Goal: Transaction & Acquisition: Purchase product/service

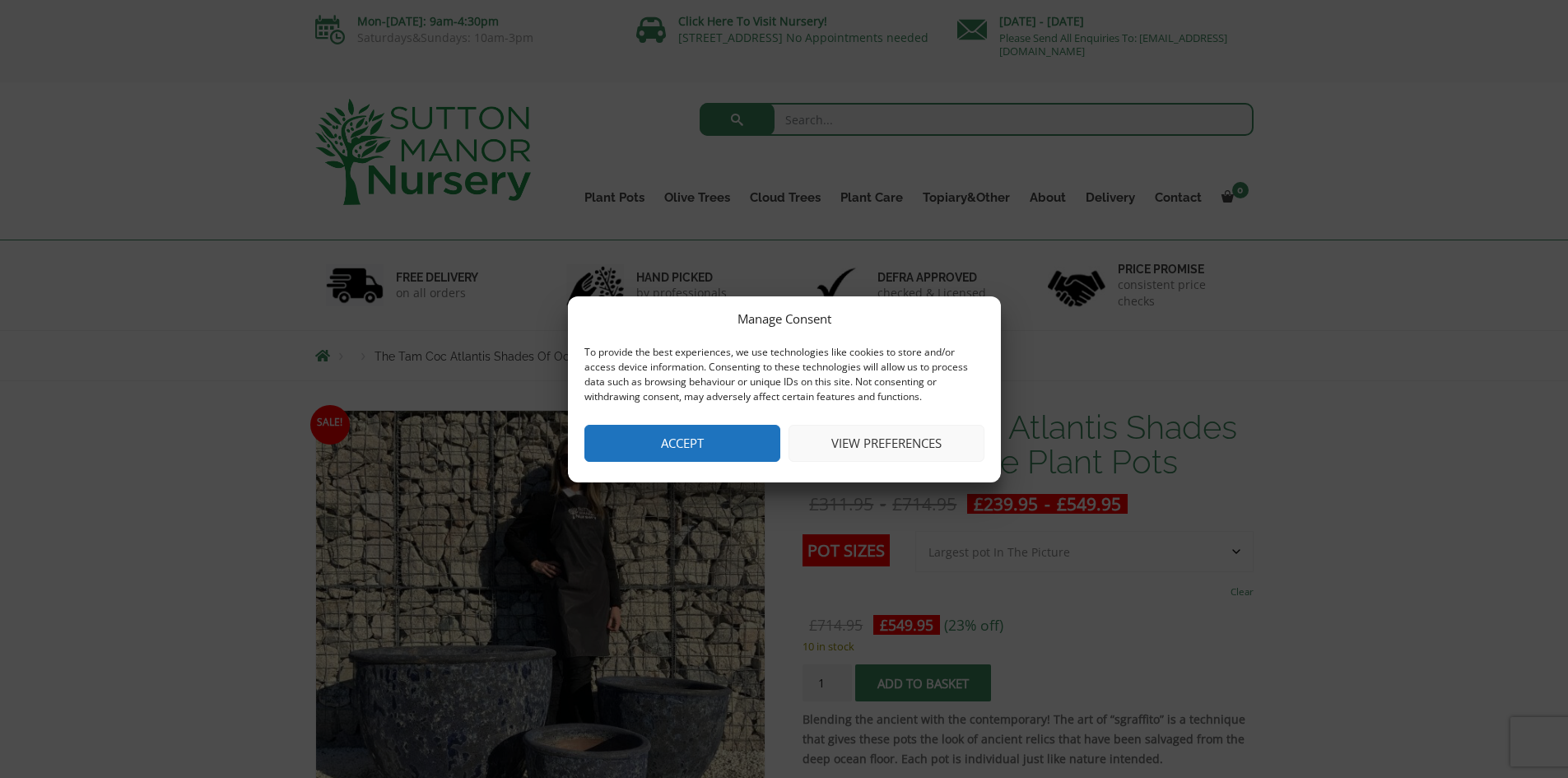
click at [695, 445] on button "Accept" at bounding box center [682, 443] width 196 height 37
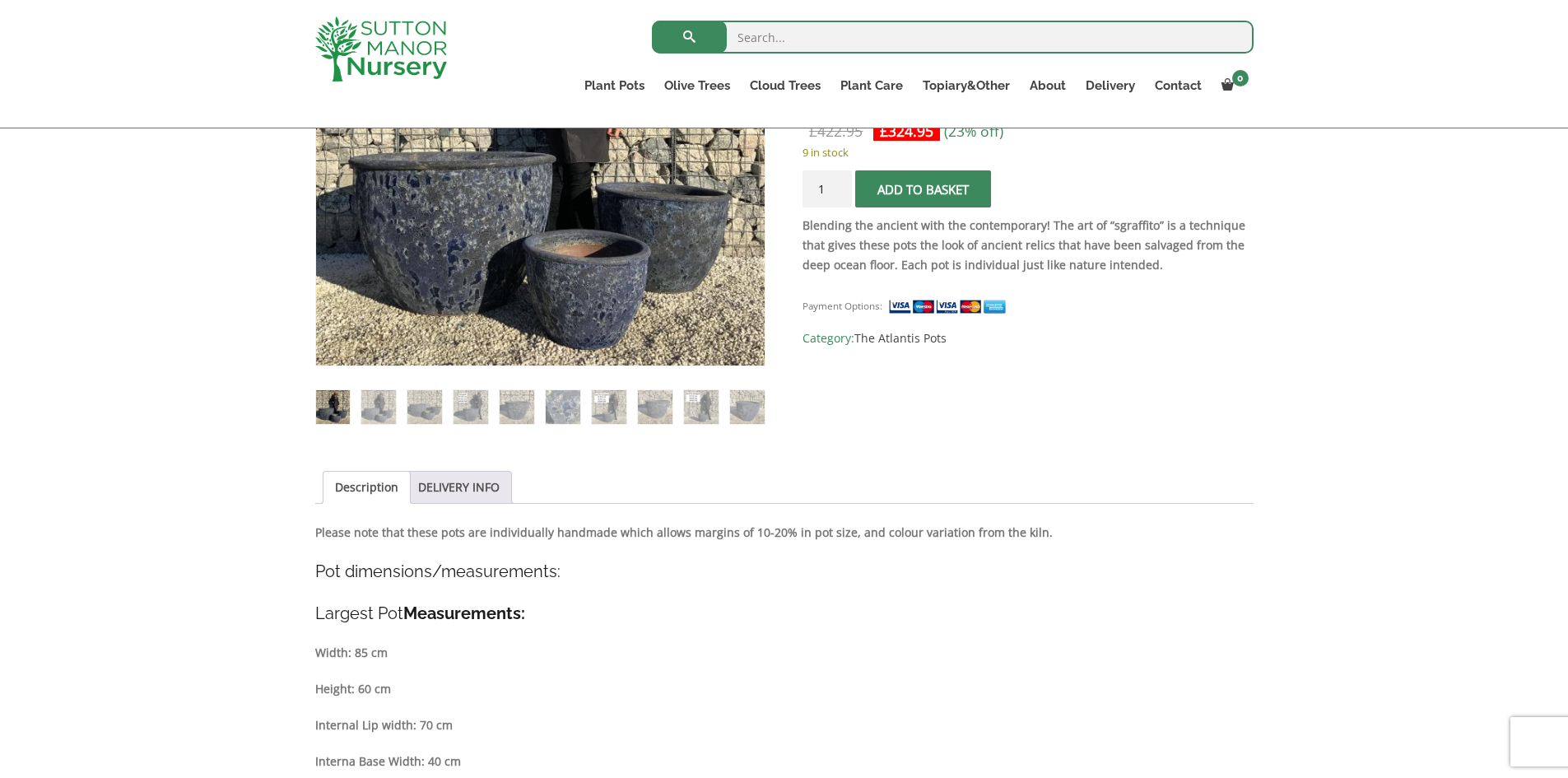
scroll to position [300, 0]
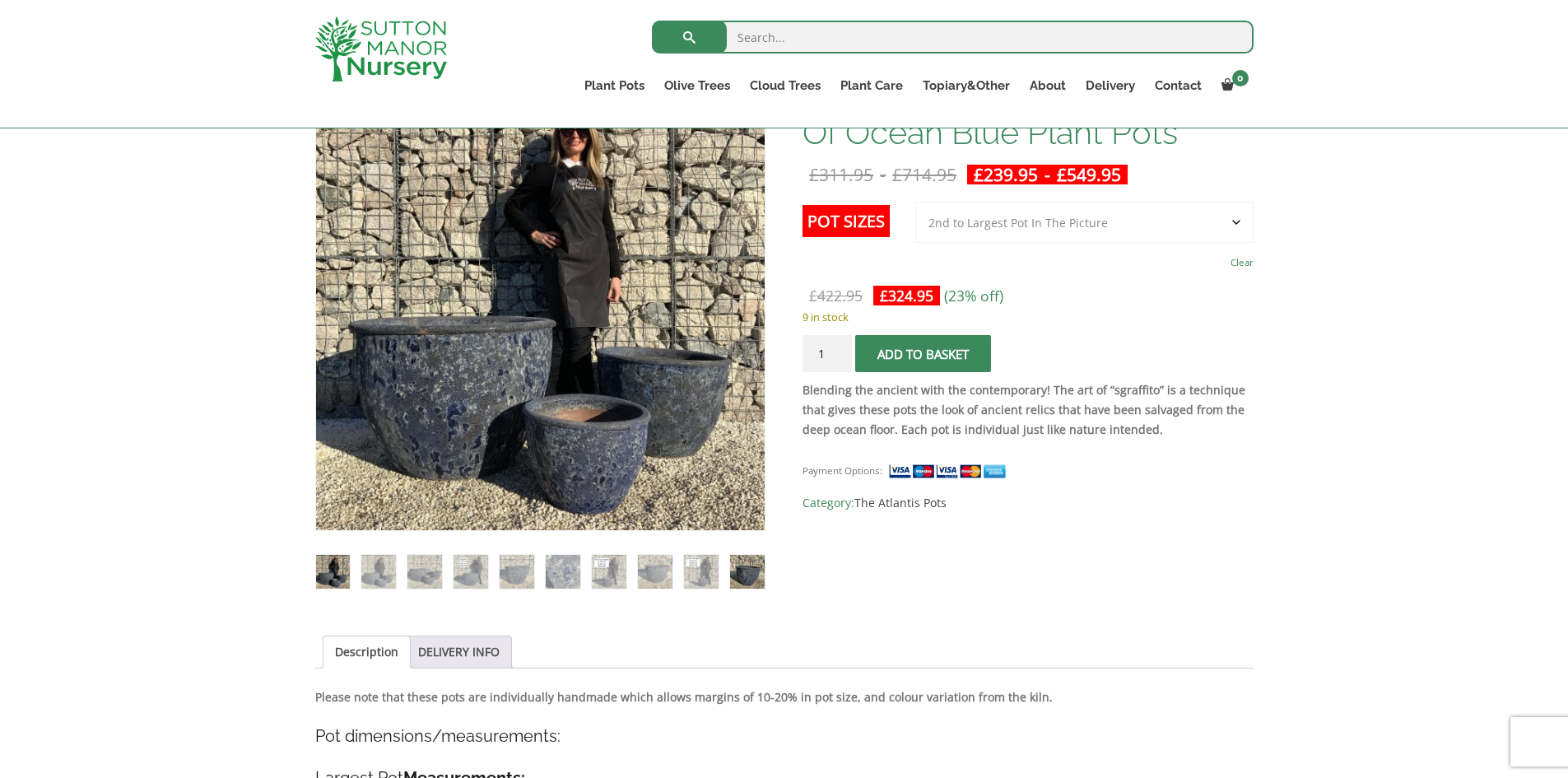
click at [753, 580] on img at bounding box center [747, 571] width 34 height 34
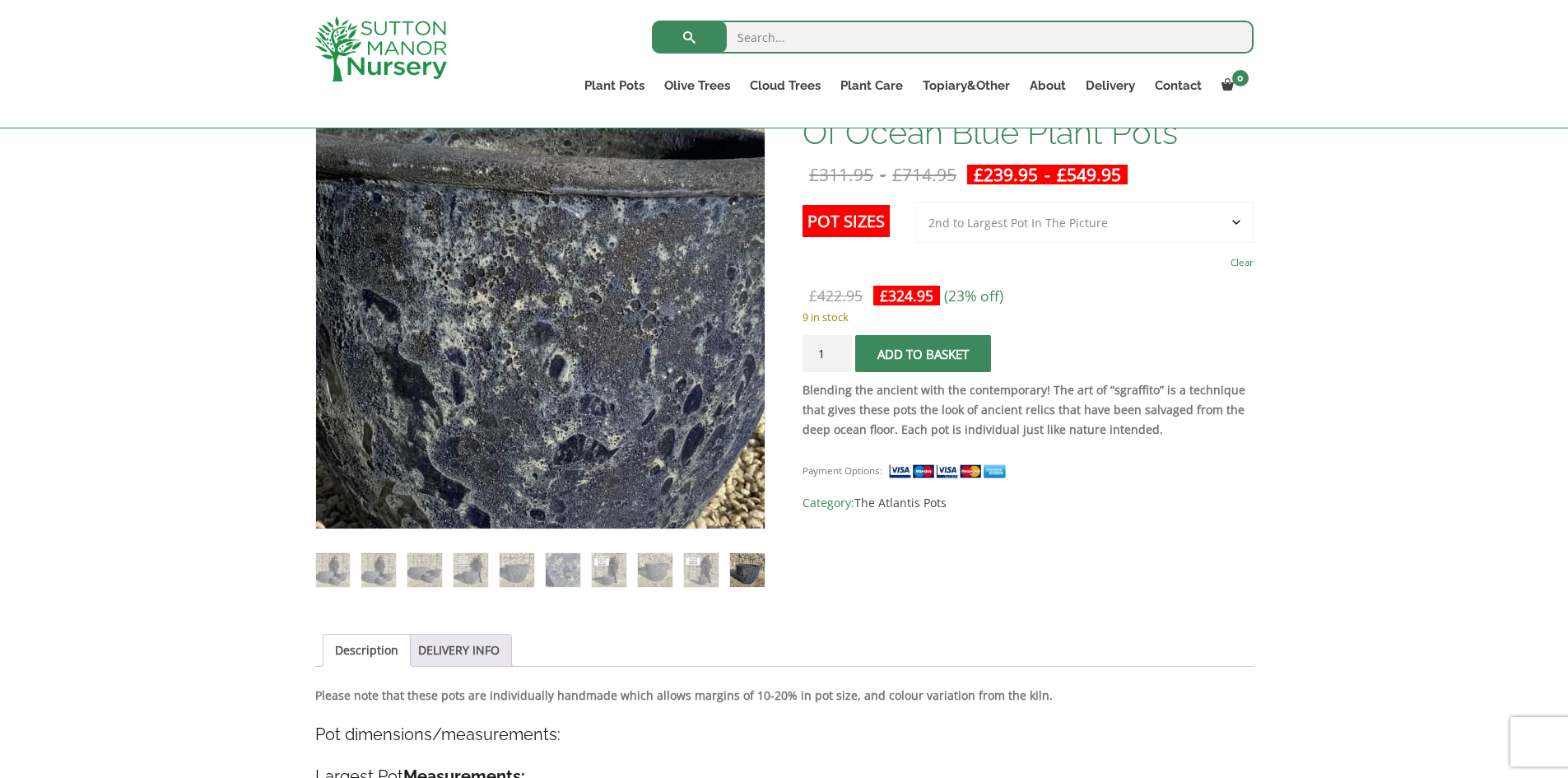
click at [563, 369] on img at bounding box center [522, 253] width 823 height 823
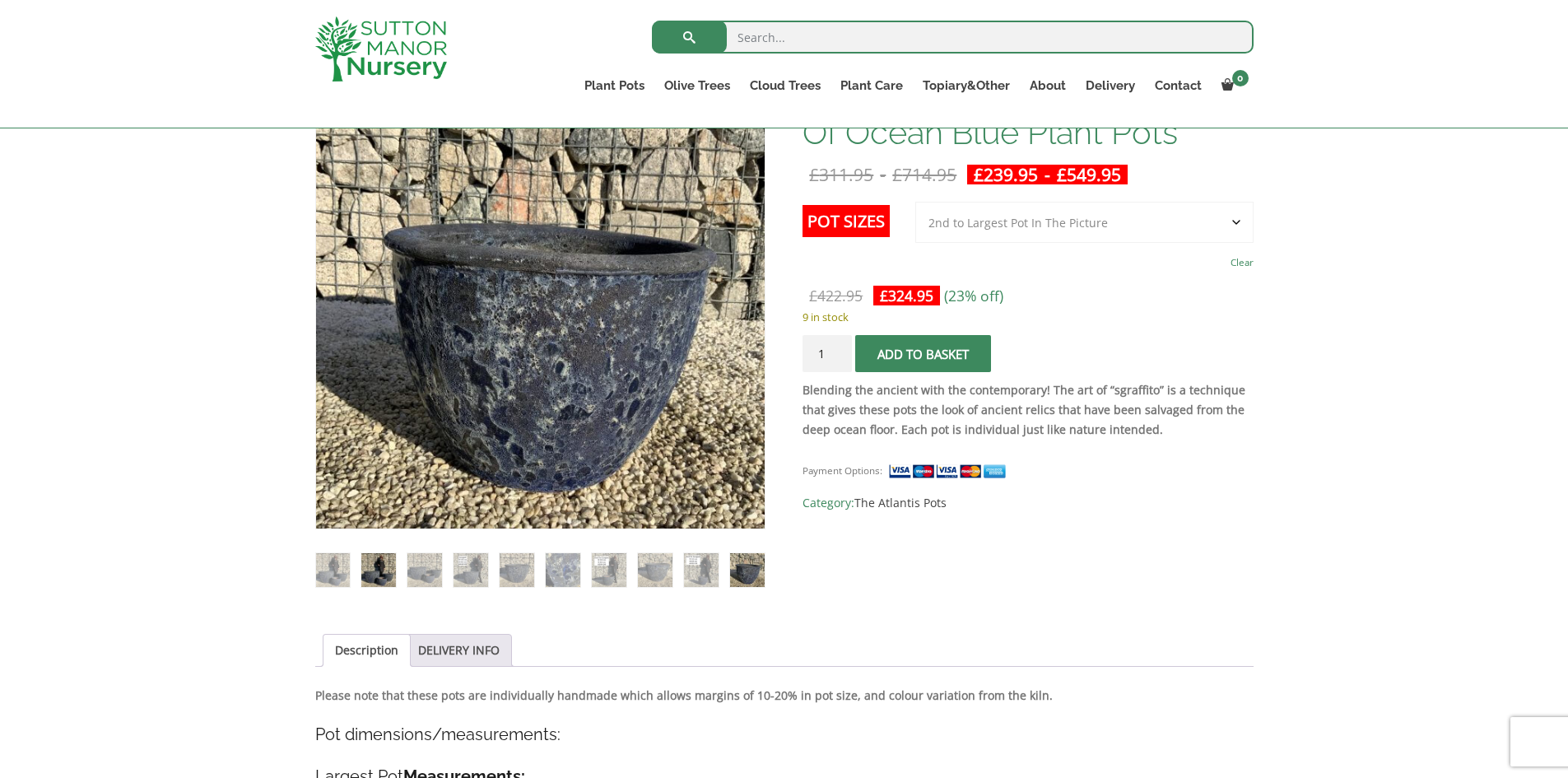
click at [373, 567] on img at bounding box center [378, 570] width 34 height 34
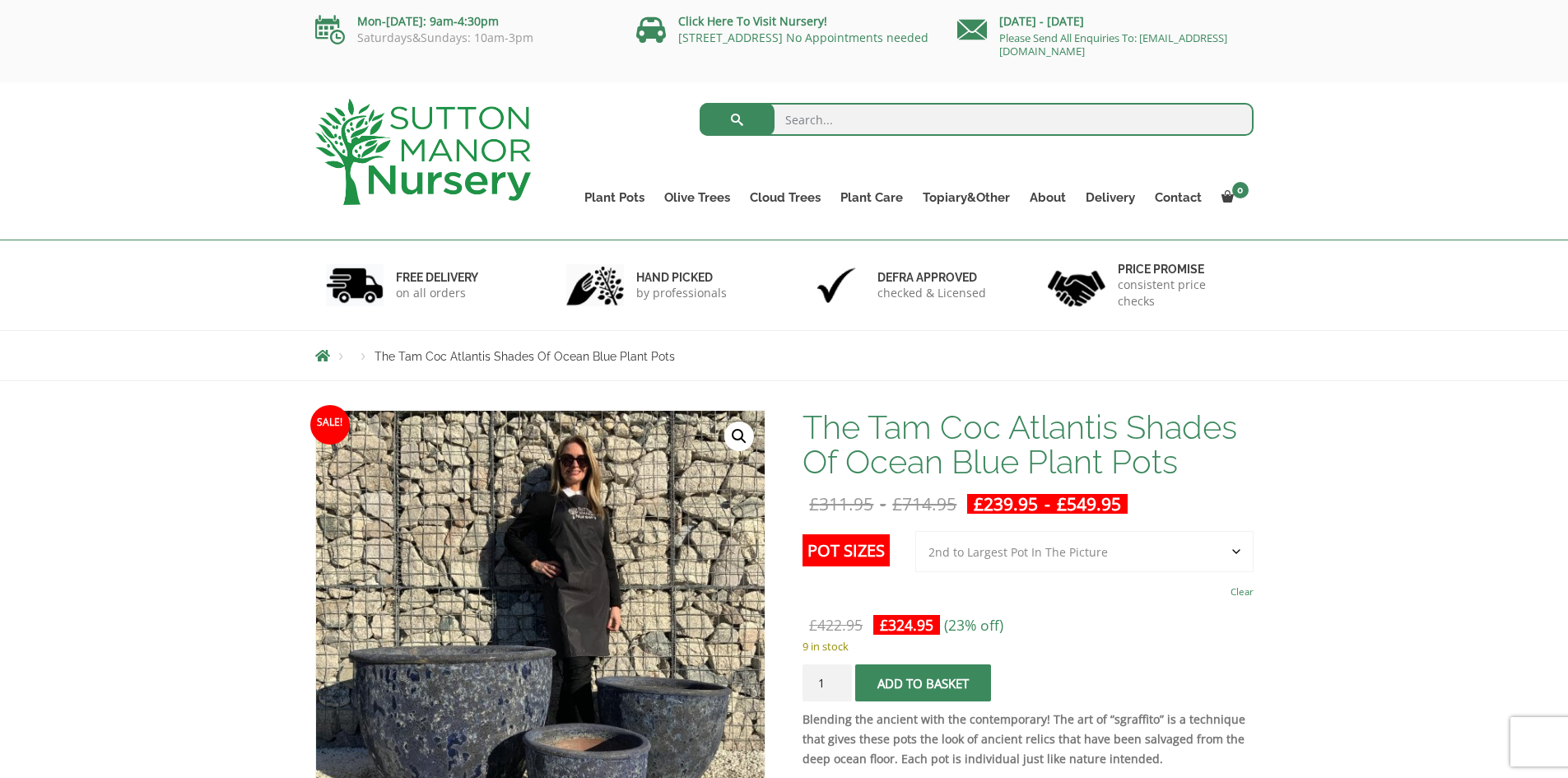
scroll to position [165, 0]
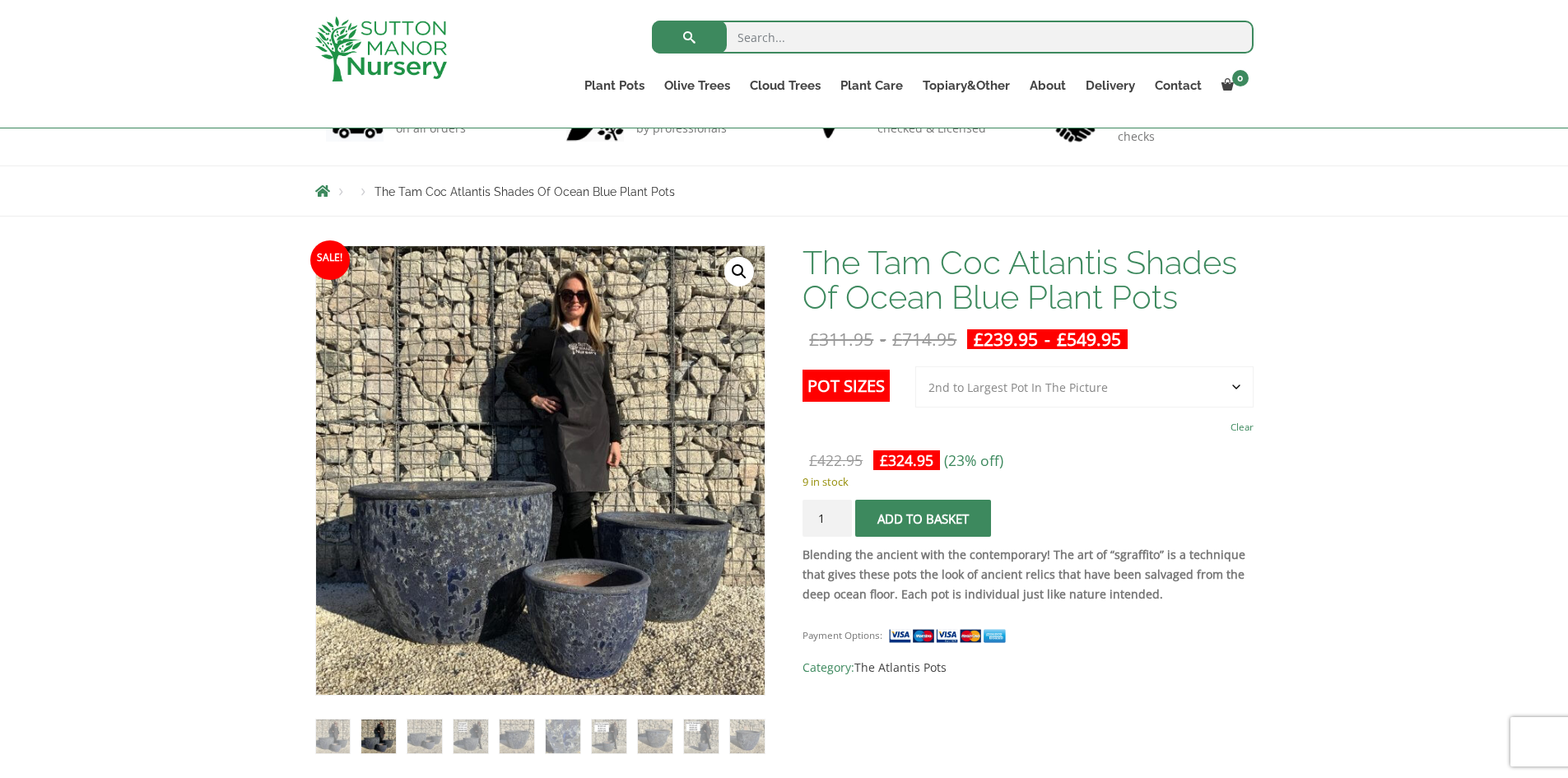
click at [1241, 384] on select "Choose an option 3rd to Largest Pot In The Picture 2nd to Largest Pot In The Pi…" at bounding box center [1084, 387] width 338 height 41
click at [916, 366] on select "Choose an option 3rd to Largest Pot In The Picture 2nd to Largest Pot In The Pi…" at bounding box center [1084, 387] width 338 height 41
click at [1237, 386] on select "Choose an option 3rd to Largest Pot In The Picture 2nd to Largest Pot In The Pi…" at bounding box center [1084, 387] width 338 height 41
click at [916, 366] on select "Choose an option 3rd to Largest Pot In The Picture 2nd to Largest Pot In The Pi…" at bounding box center [1084, 387] width 338 height 41
click at [1232, 389] on select "Choose an option 3rd to Largest Pot In The Picture 2nd to Largest Pot In The Pi…" at bounding box center [1084, 387] width 338 height 41
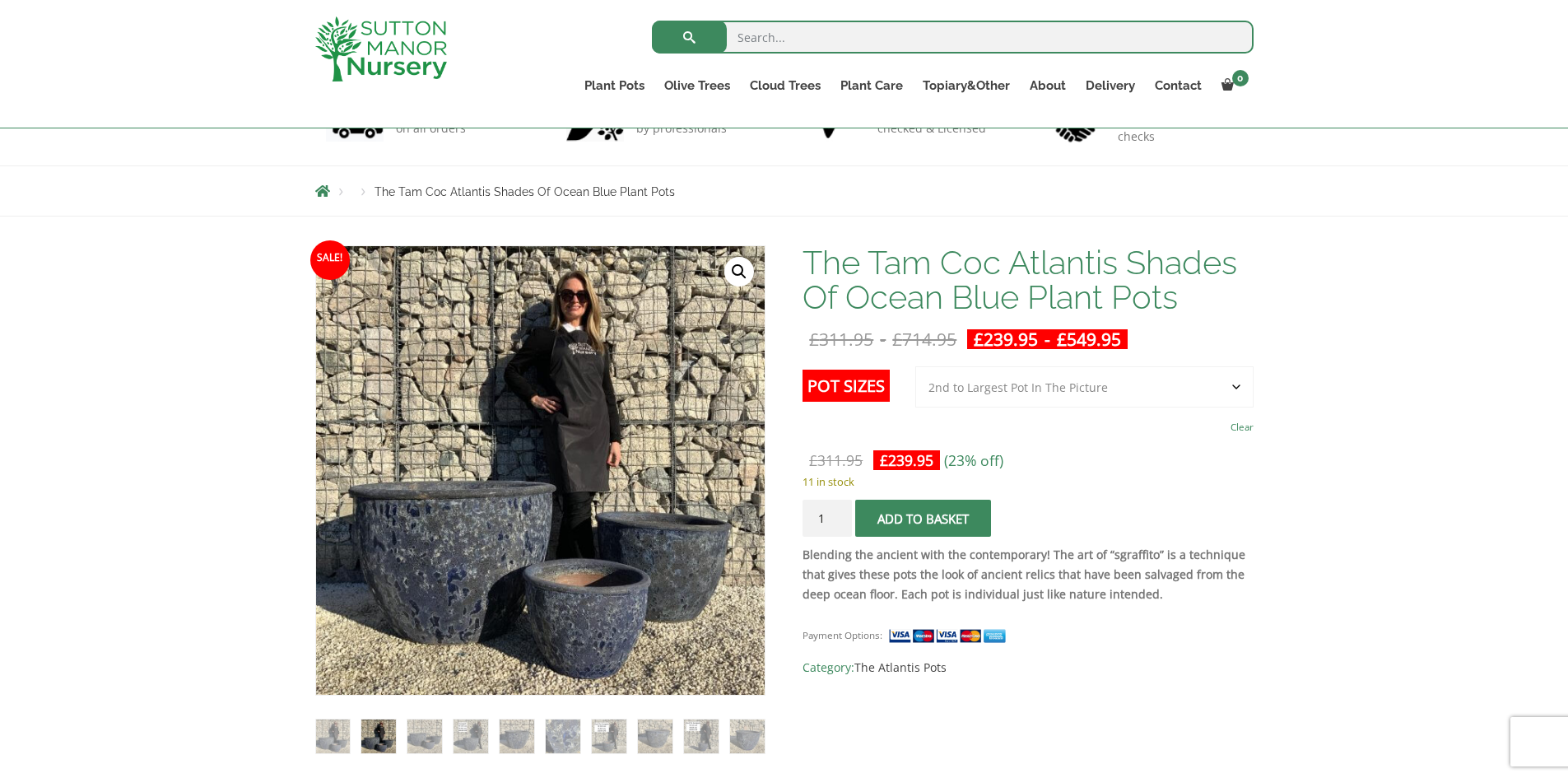
click at [916, 366] on select "Choose an option 3rd to Largest Pot In The Picture 2nd to Largest Pot In The Pi…" at bounding box center [1084, 387] width 338 height 41
click at [1239, 384] on select "Choose an option 3rd to Largest Pot In The Picture 2nd to Largest Pot In The Pi…" at bounding box center [1084, 387] width 338 height 41
click at [916, 366] on select "Choose an option 3rd to Largest Pot In The Picture 2nd to Largest Pot In The Pi…" at bounding box center [1084, 387] width 338 height 41
click at [1240, 387] on select "Choose an option 3rd to Largest Pot In The Picture 2nd to Largest Pot In The Pi…" at bounding box center [1084, 387] width 338 height 41
click at [916, 366] on select "Choose an option 3rd to Largest Pot In The Picture 2nd to Largest Pot In The Pi…" at bounding box center [1084, 387] width 338 height 41
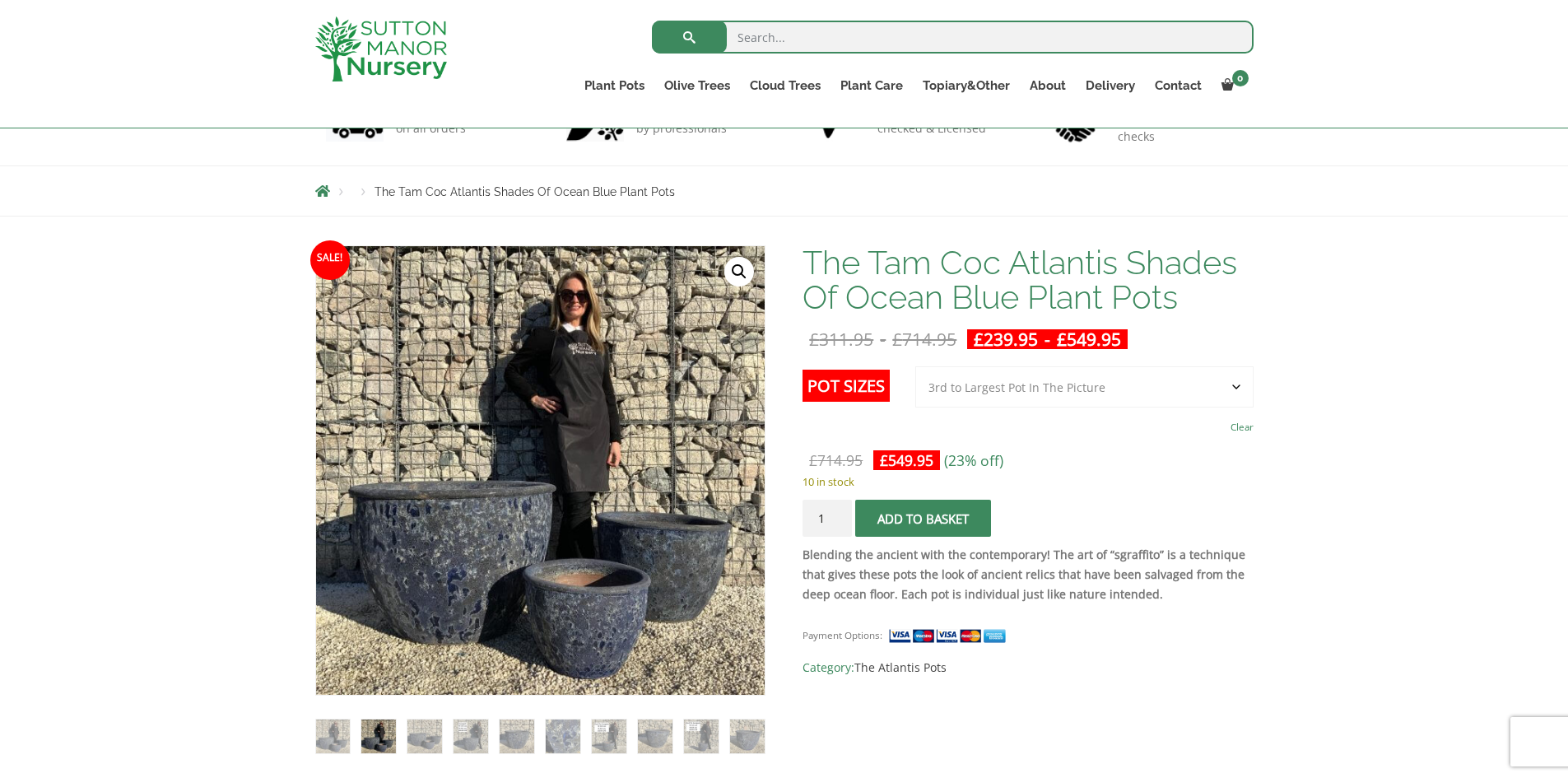
select select "3rd to Largest Pot In The Picture"
